Goal: Information Seeking & Learning: Learn about a topic

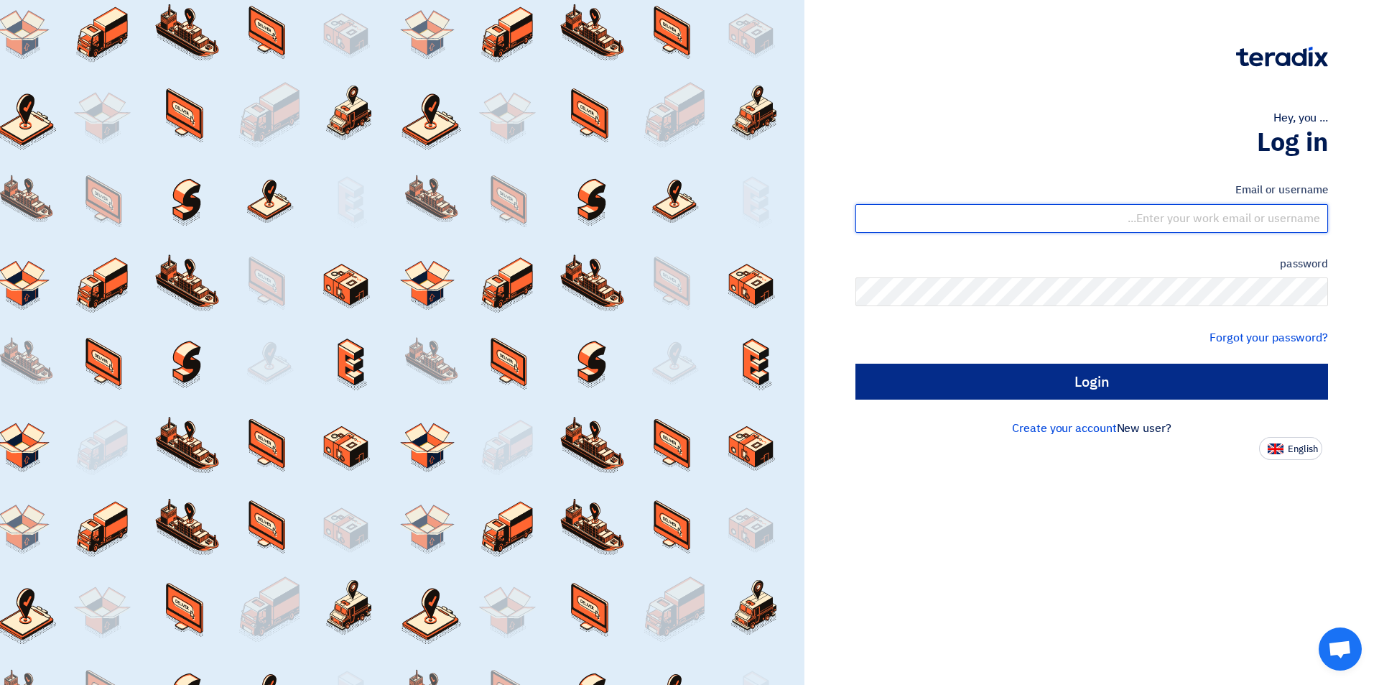
type input "[EMAIL_ADDRESS][DOMAIN_NAME]"
click at [1005, 389] on input "Login" at bounding box center [1092, 381] width 473 height 36
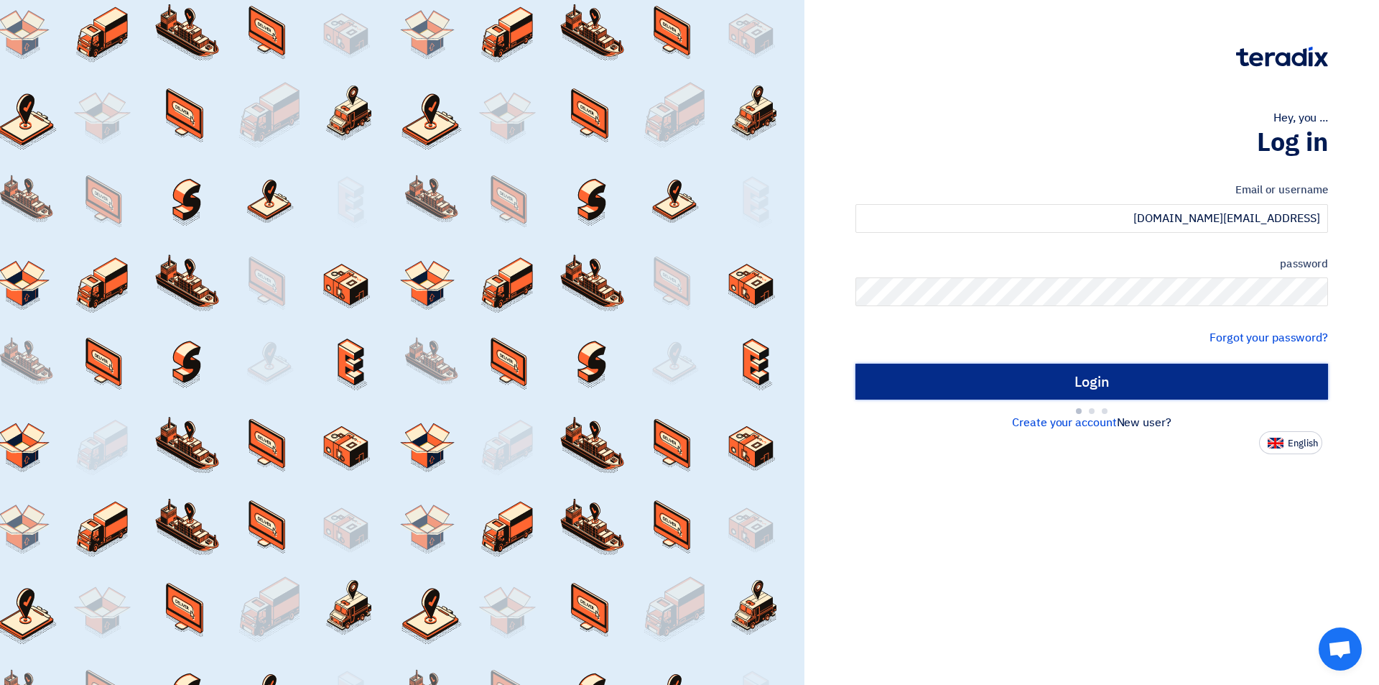
type input "Sign in"
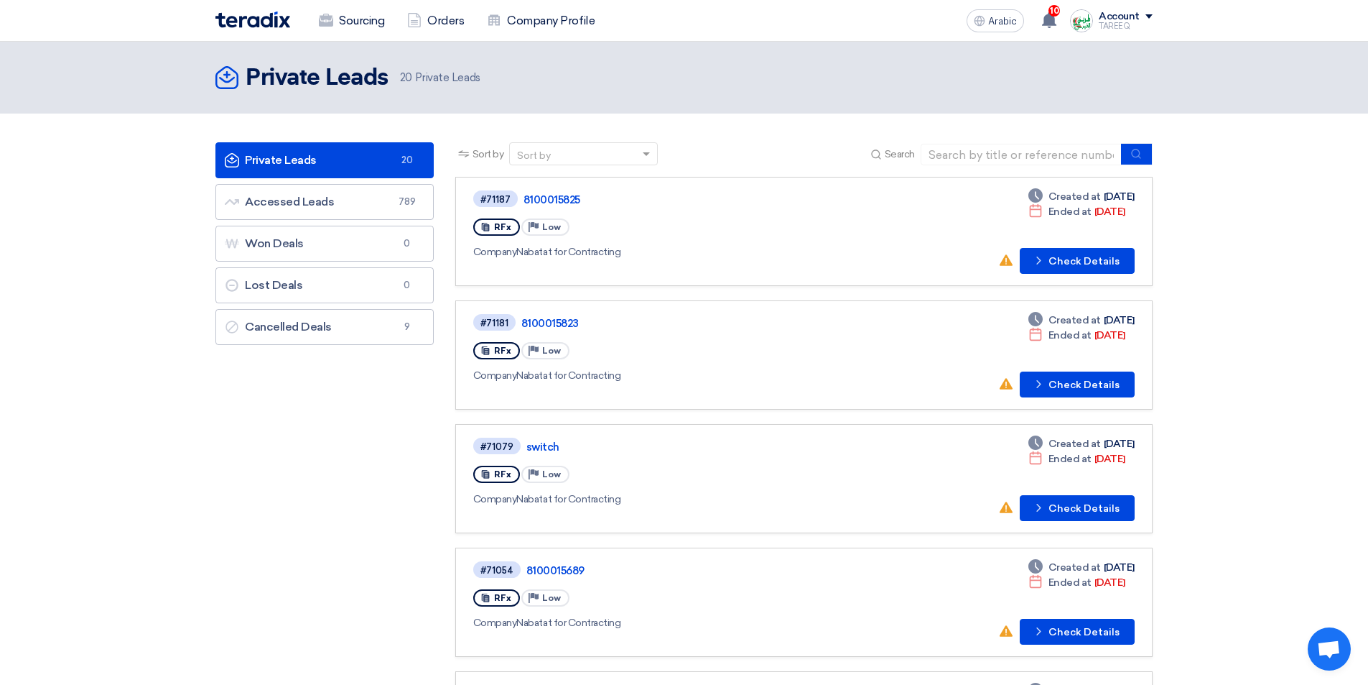
click at [884, 79] on div "Private Leads Private Leads 20 Private Leads" at bounding box center [684, 77] width 937 height 29
click at [1097, 272] on button "Check details Check Details" at bounding box center [1077, 261] width 115 height 26
click at [1080, 386] on font "Check Details" at bounding box center [1084, 385] width 71 height 12
click at [379, 200] on link "Accessed Leads Accessed Leads 0" at bounding box center [325, 202] width 218 height 36
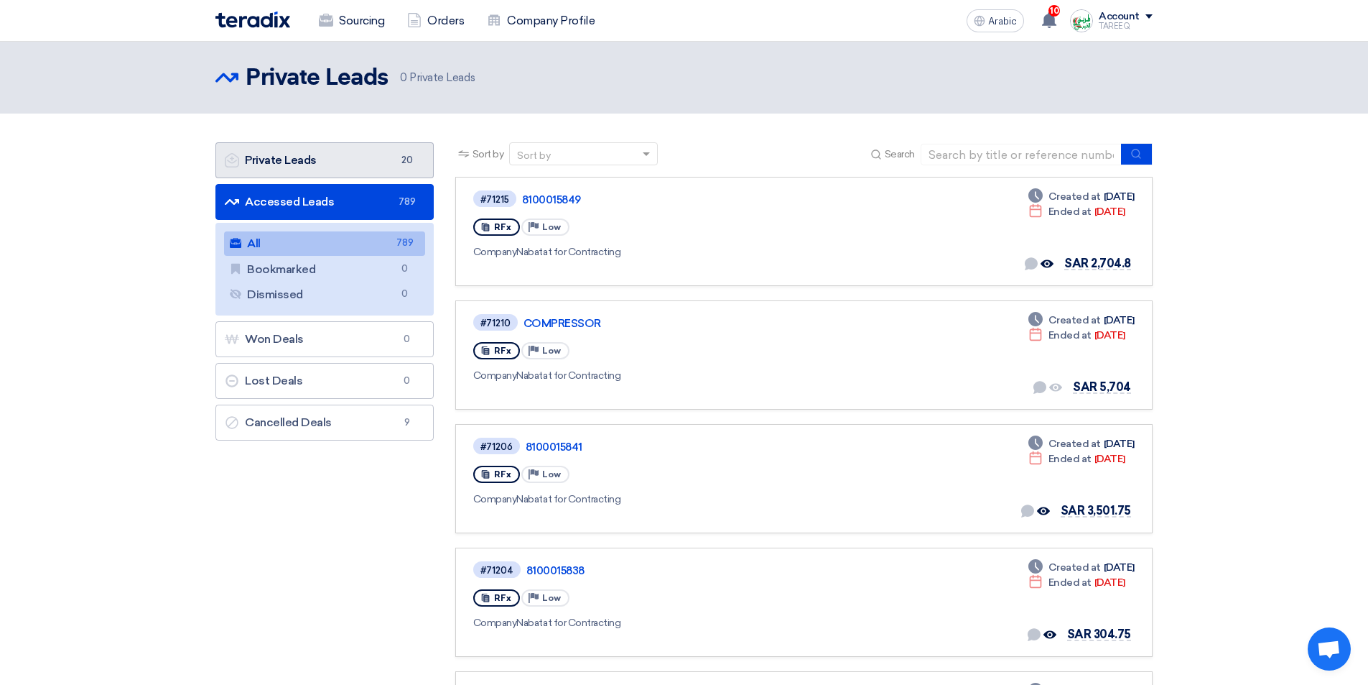
click at [307, 155] on font "Private Leads" at bounding box center [281, 160] width 72 height 14
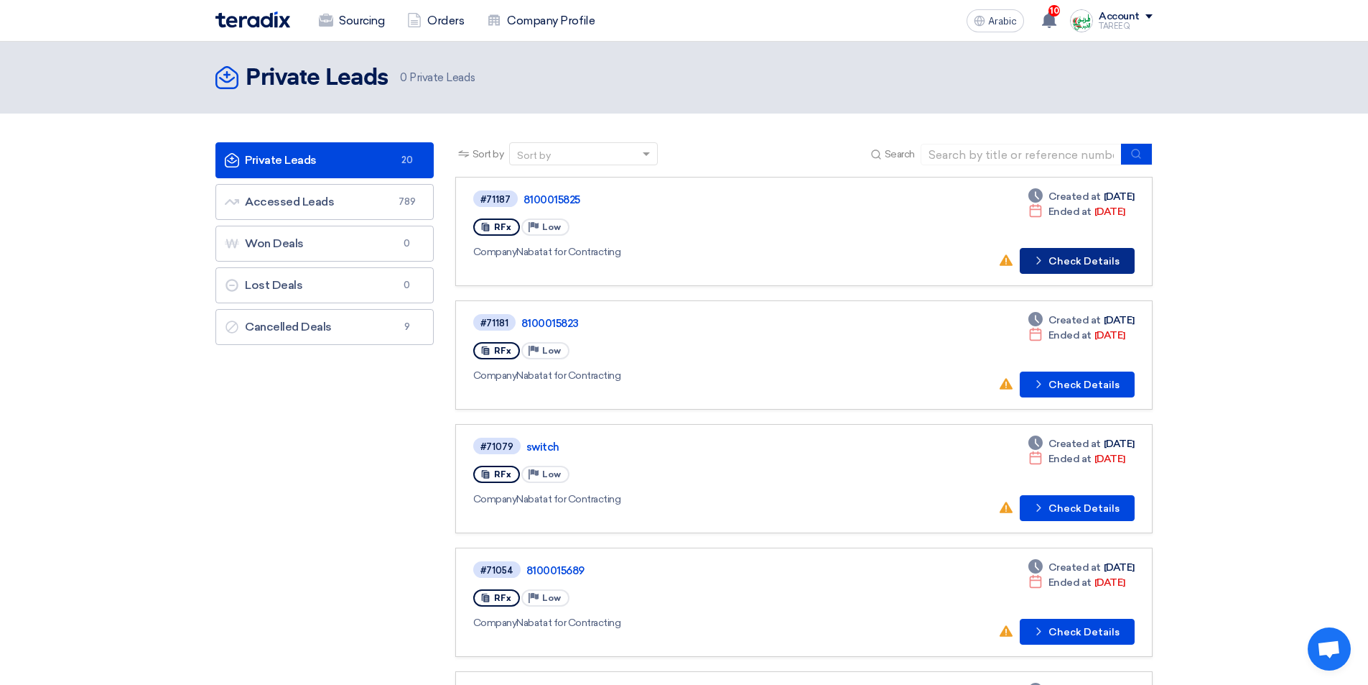
click at [1088, 263] on font "Check Details" at bounding box center [1084, 261] width 71 height 12
